Goal: Find specific page/section: Find specific page/section

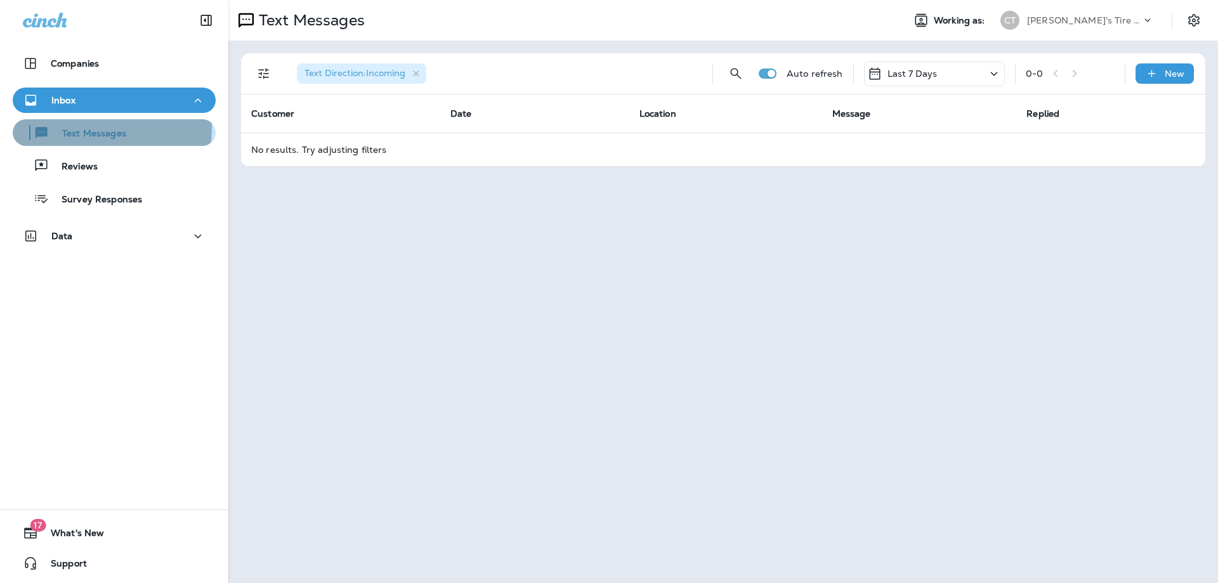
click at [111, 129] on p "Text Messages" at bounding box center [87, 134] width 77 height 12
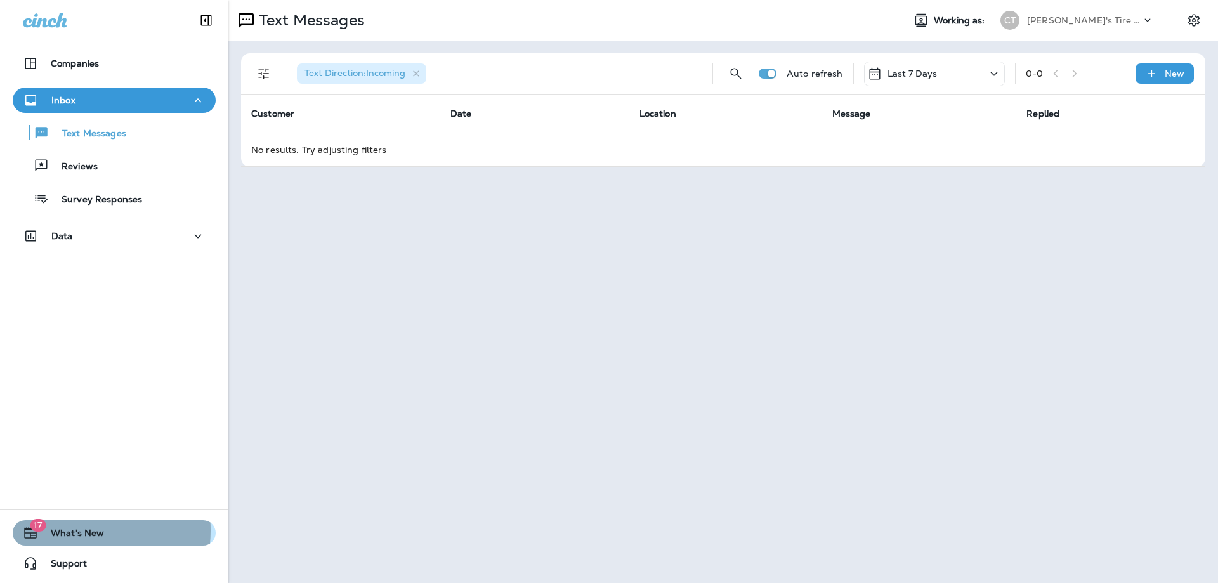
click at [61, 530] on span "What's New" at bounding box center [71, 535] width 66 height 15
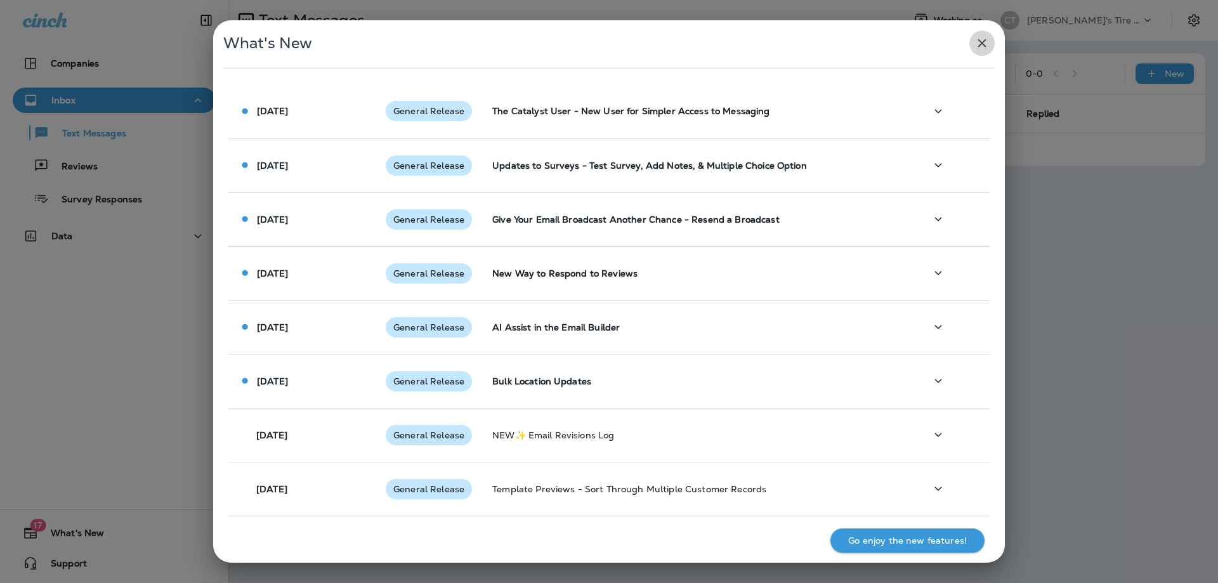
click at [983, 39] on icon "button" at bounding box center [981, 43] width 15 height 15
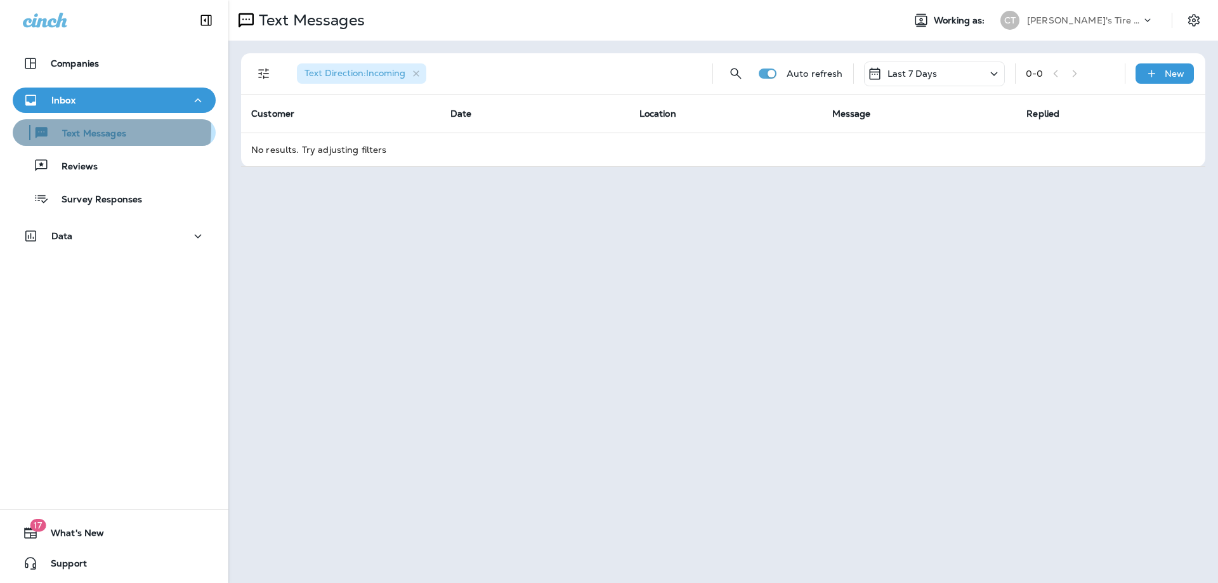
click at [95, 129] on p "Text Messages" at bounding box center [87, 134] width 77 height 12
click at [91, 99] on div "Inbox" at bounding box center [114, 101] width 183 height 16
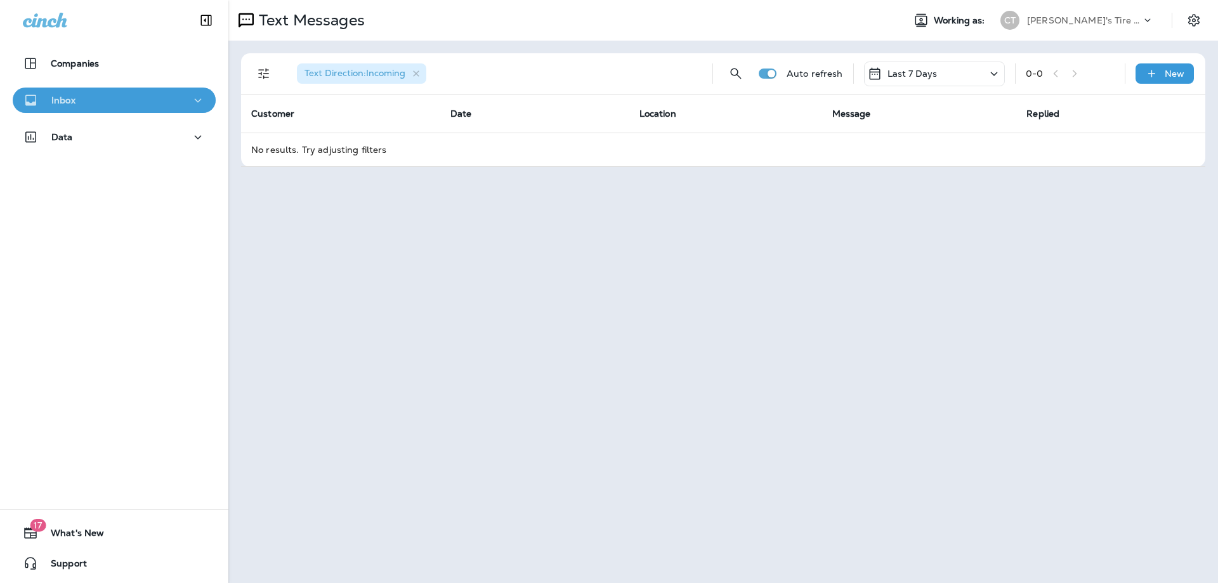
click at [129, 95] on div "Inbox" at bounding box center [114, 101] width 183 height 16
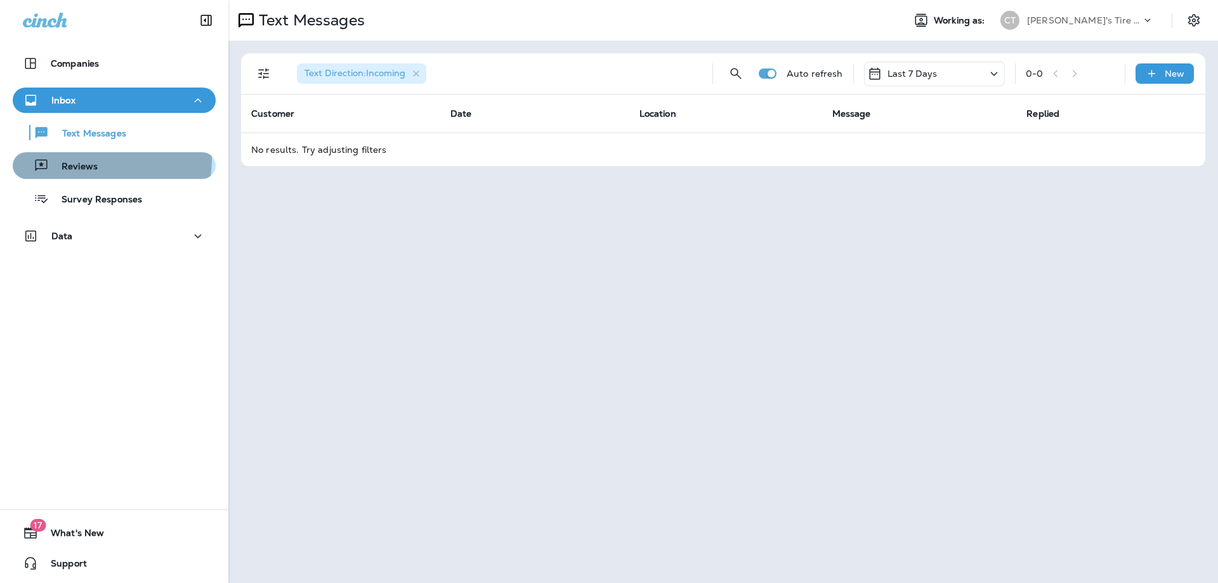
click at [81, 159] on div "Reviews" at bounding box center [58, 165] width 80 height 19
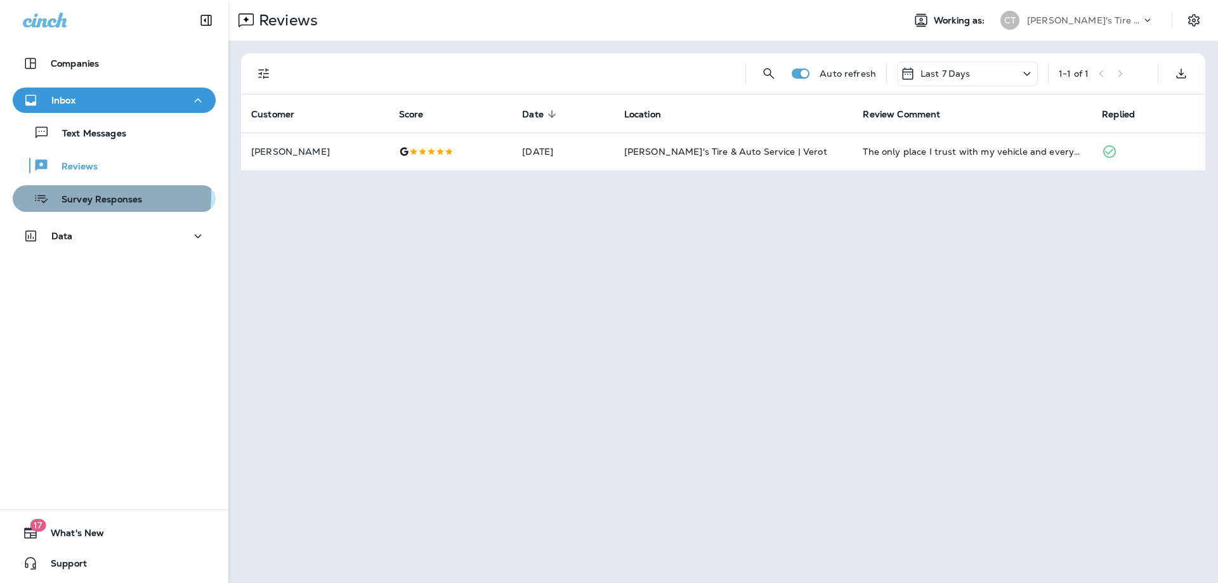
click at [101, 196] on p "Survey Responses" at bounding box center [95, 200] width 93 height 12
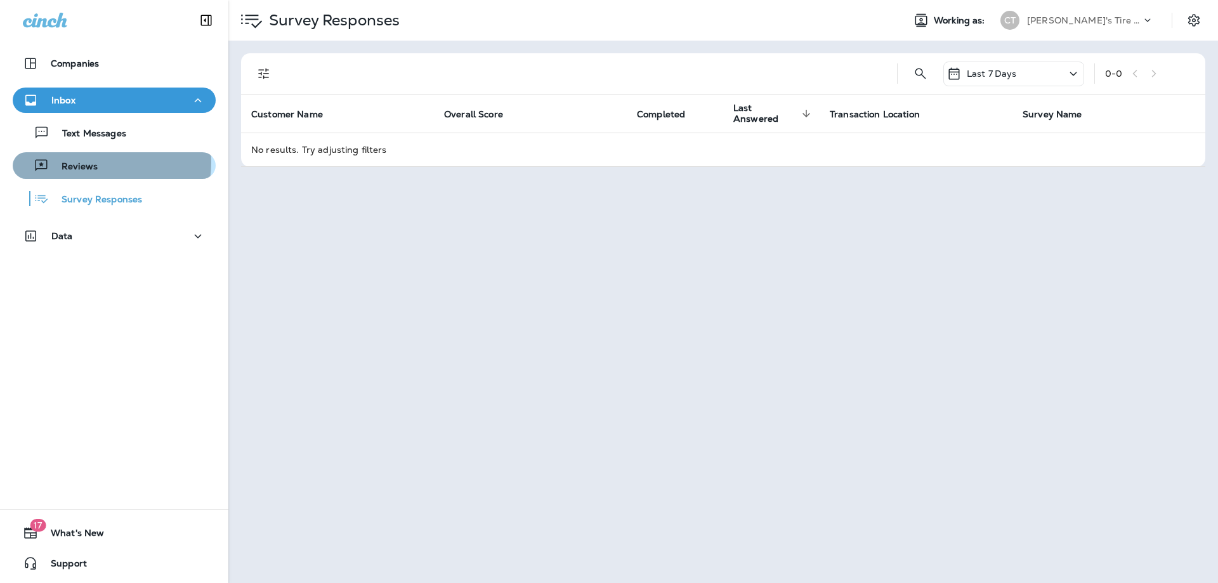
click at [91, 162] on p "Reviews" at bounding box center [73, 167] width 49 height 12
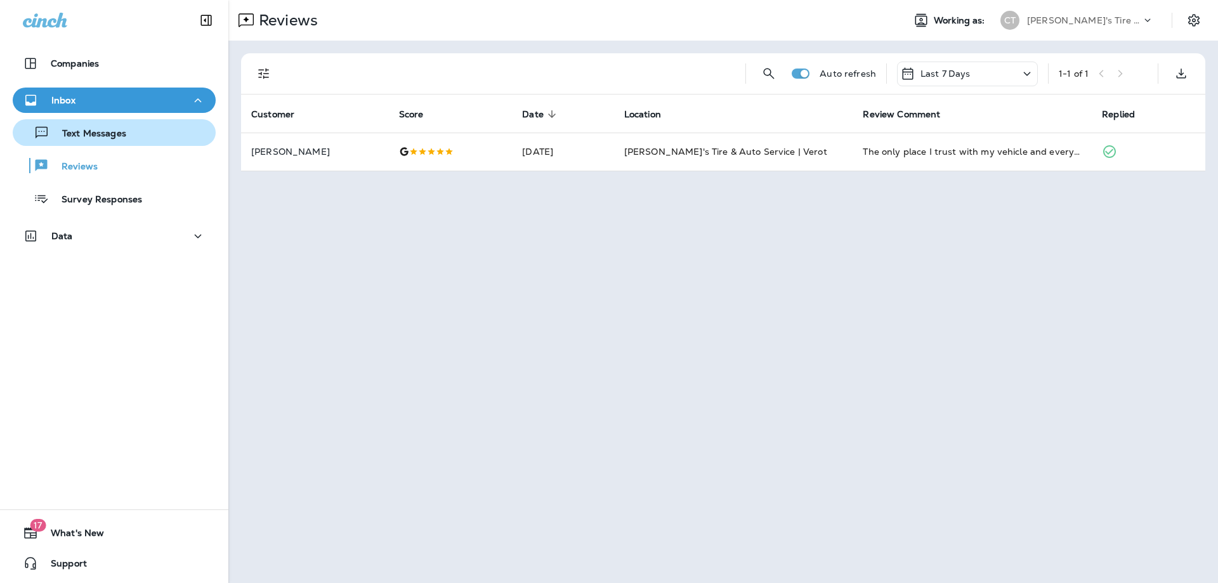
click at [108, 132] on p "Text Messages" at bounding box center [87, 134] width 77 height 12
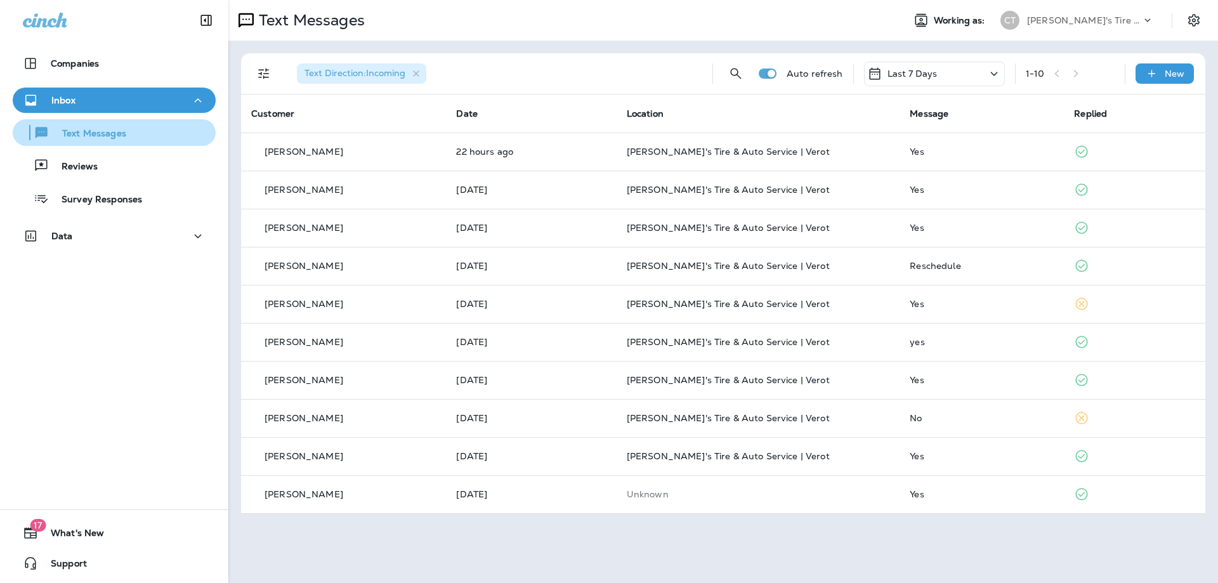
click at [89, 133] on p "Text Messages" at bounding box center [87, 134] width 77 height 12
